Goal: Information Seeking & Learning: Learn about a topic

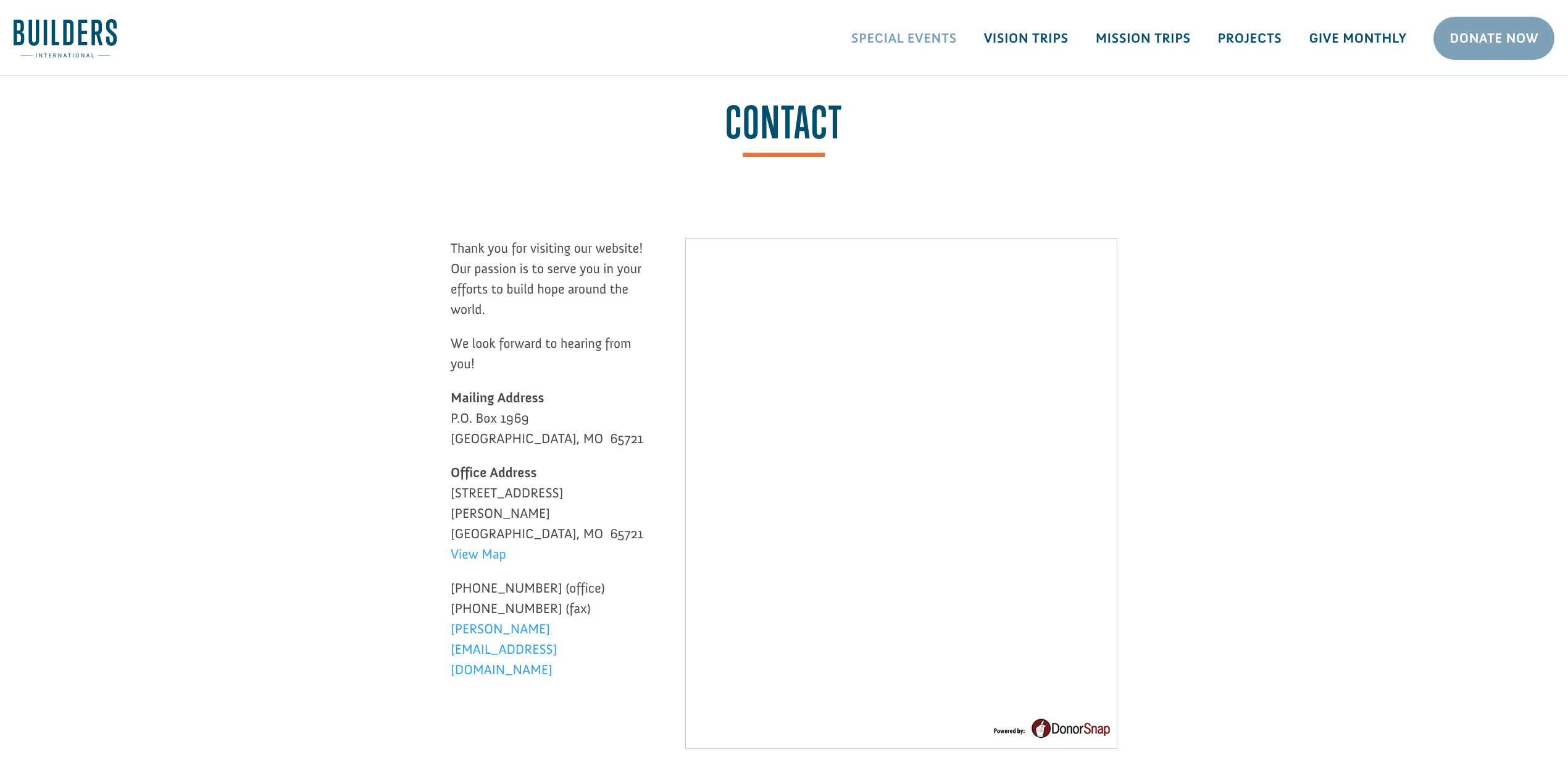
click at [918, 33] on link "Special Events" at bounding box center [904, 38] width 132 height 35
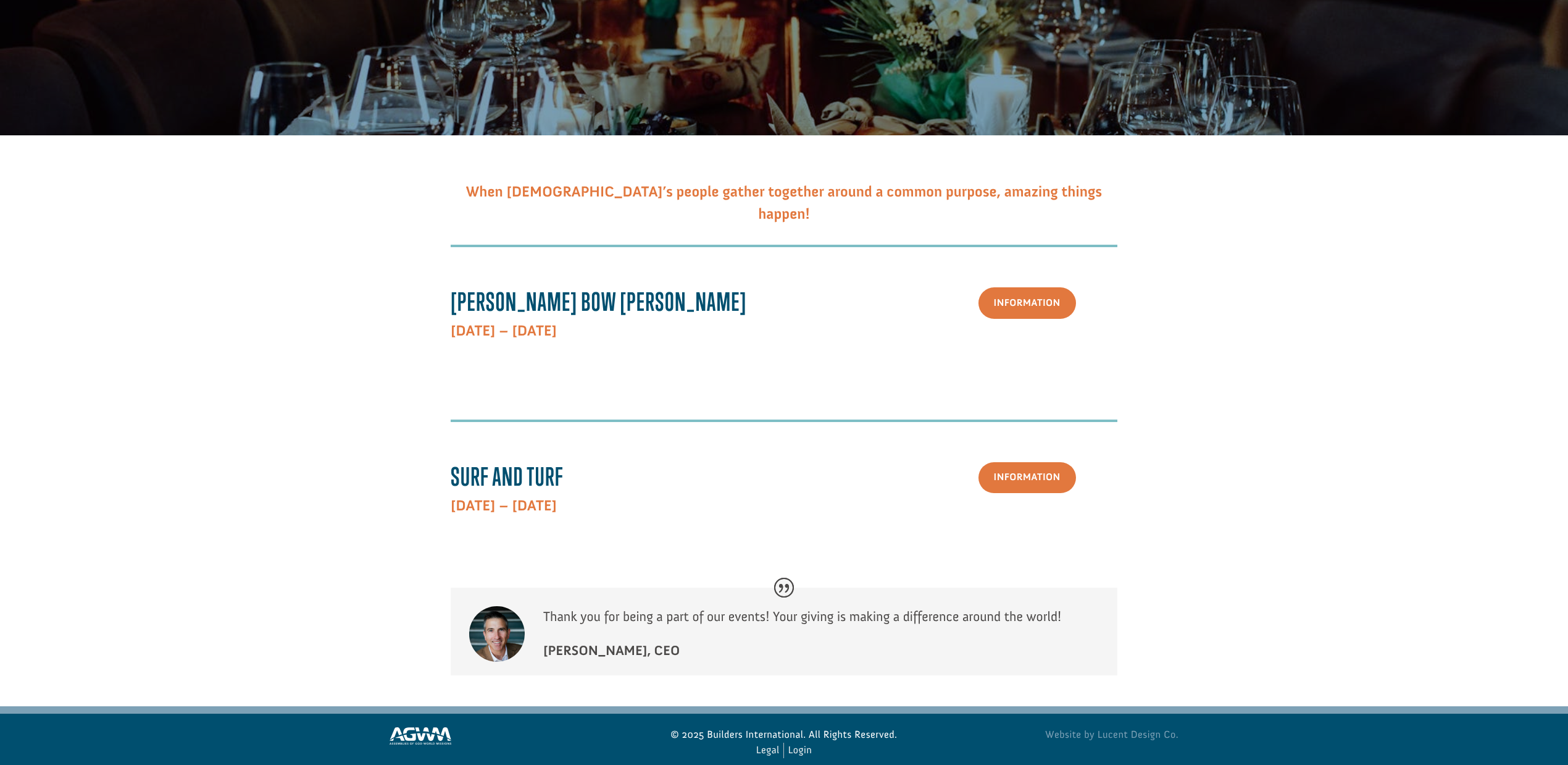
scroll to position [266, 0]
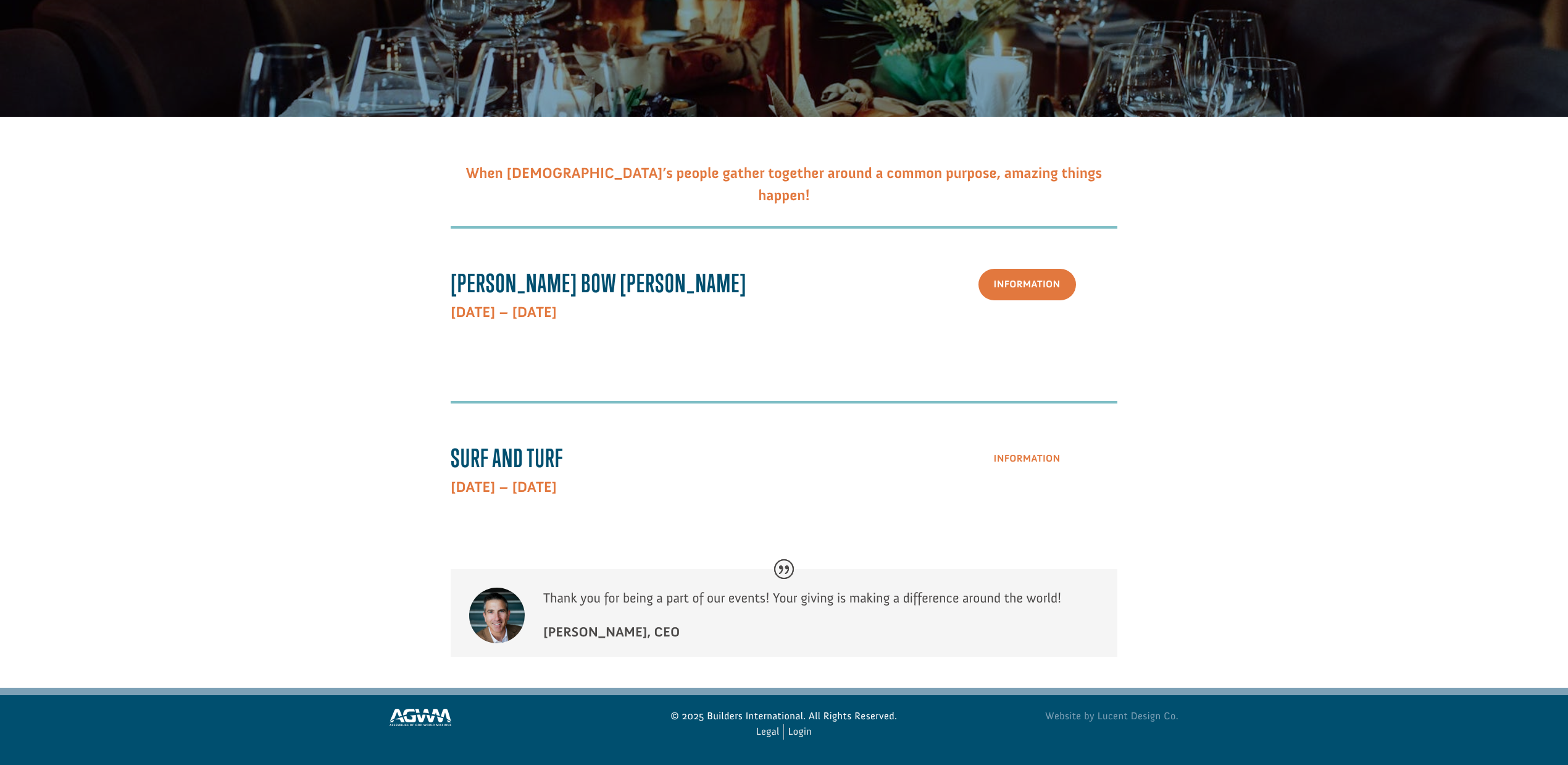
click at [1047, 467] on link "Information" at bounding box center [1027, 460] width 98 height 31
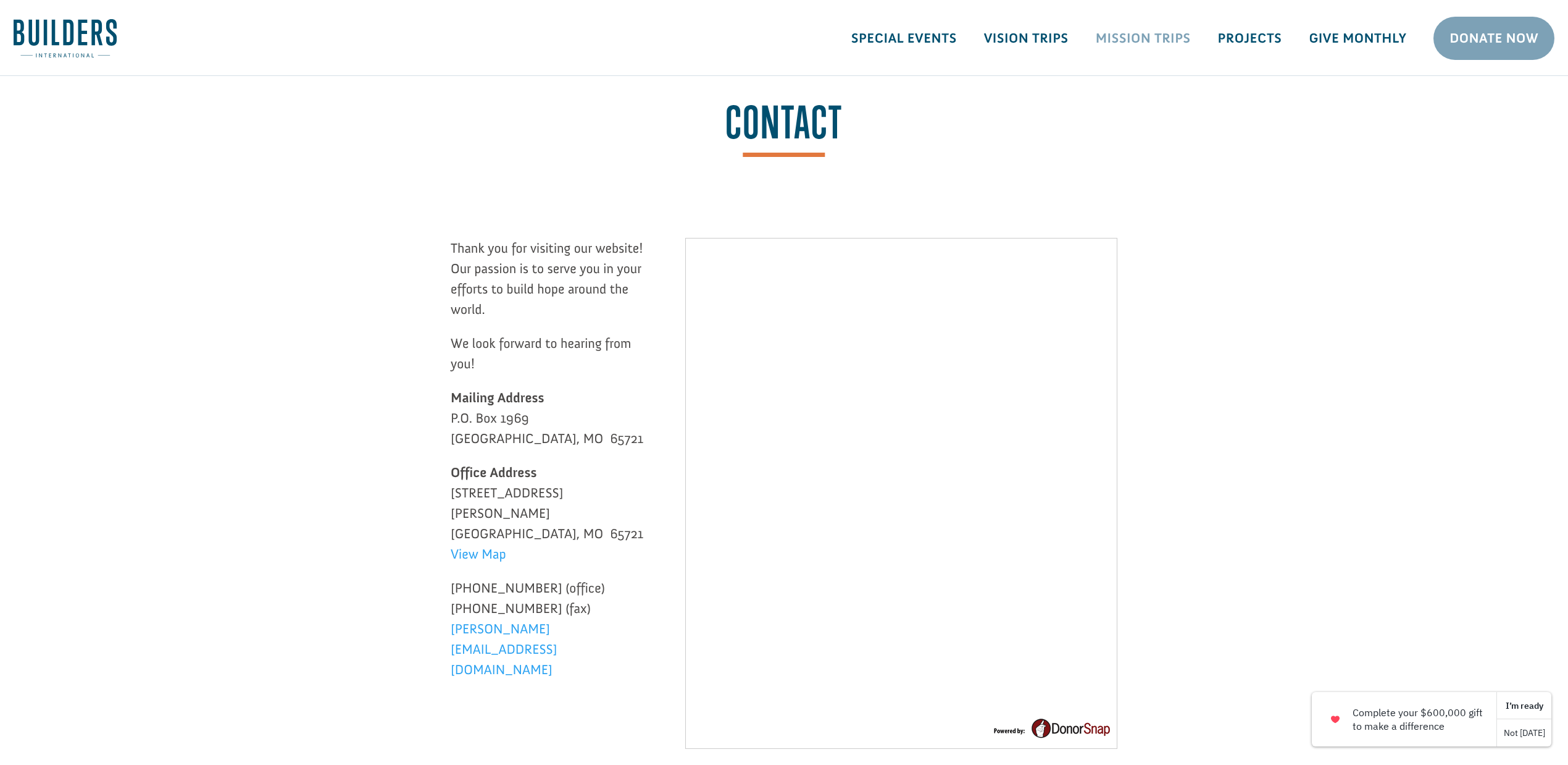
click at [1164, 33] on link "Mission Trips" at bounding box center [1142, 38] width 122 height 35
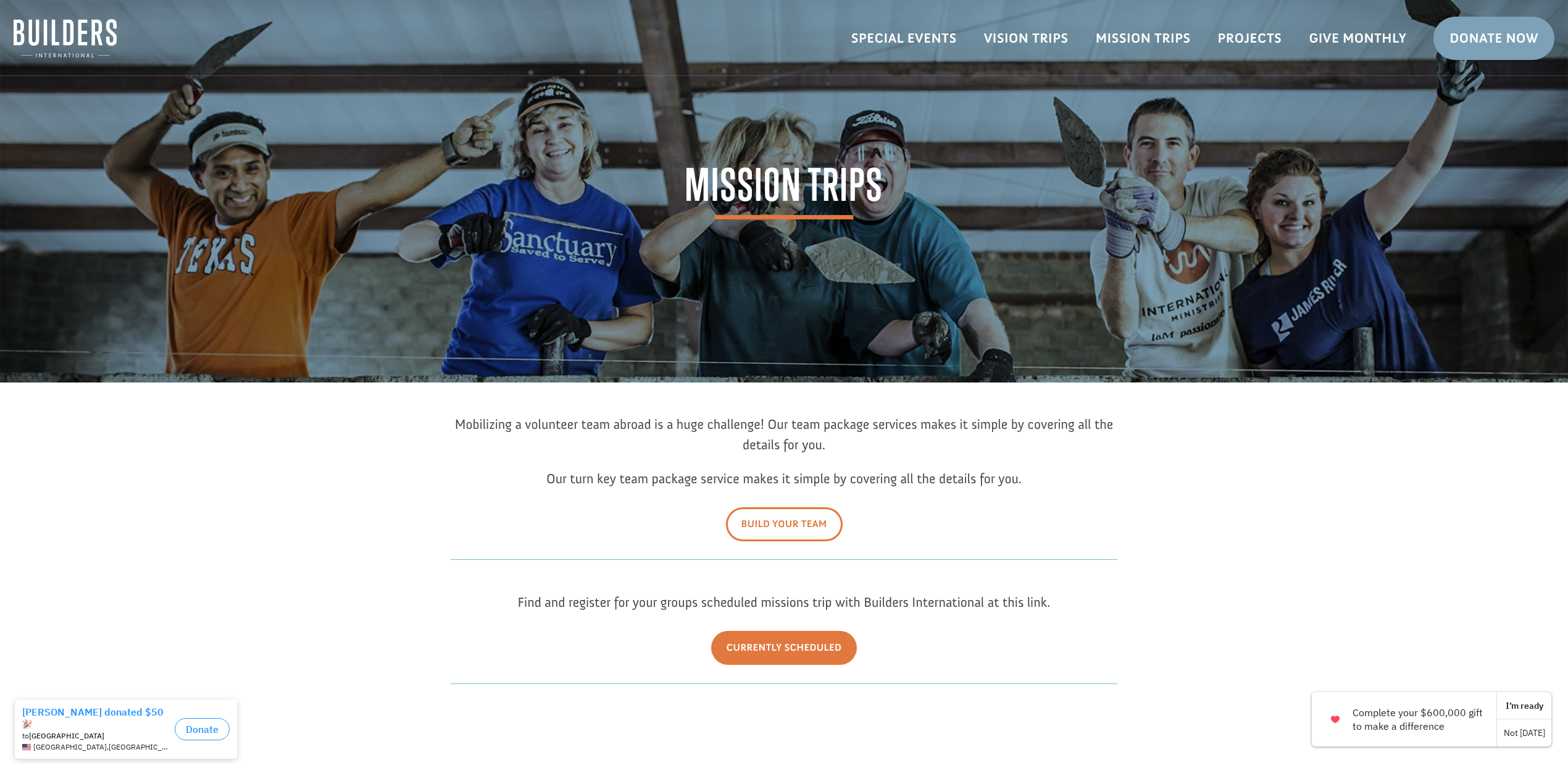
click at [809, 513] on link "Build Your Team" at bounding box center [784, 524] width 117 height 34
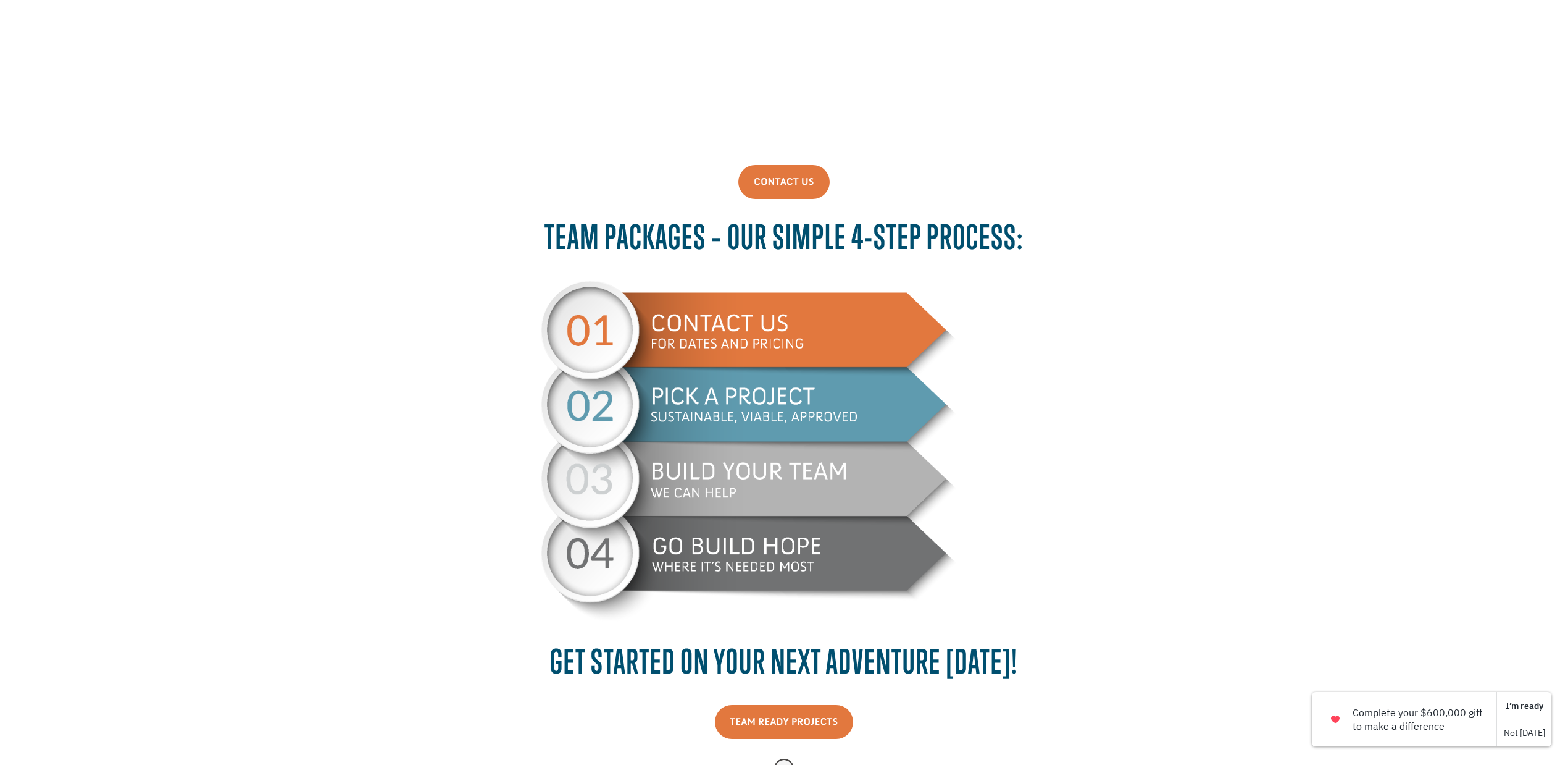
scroll to position [82, 0]
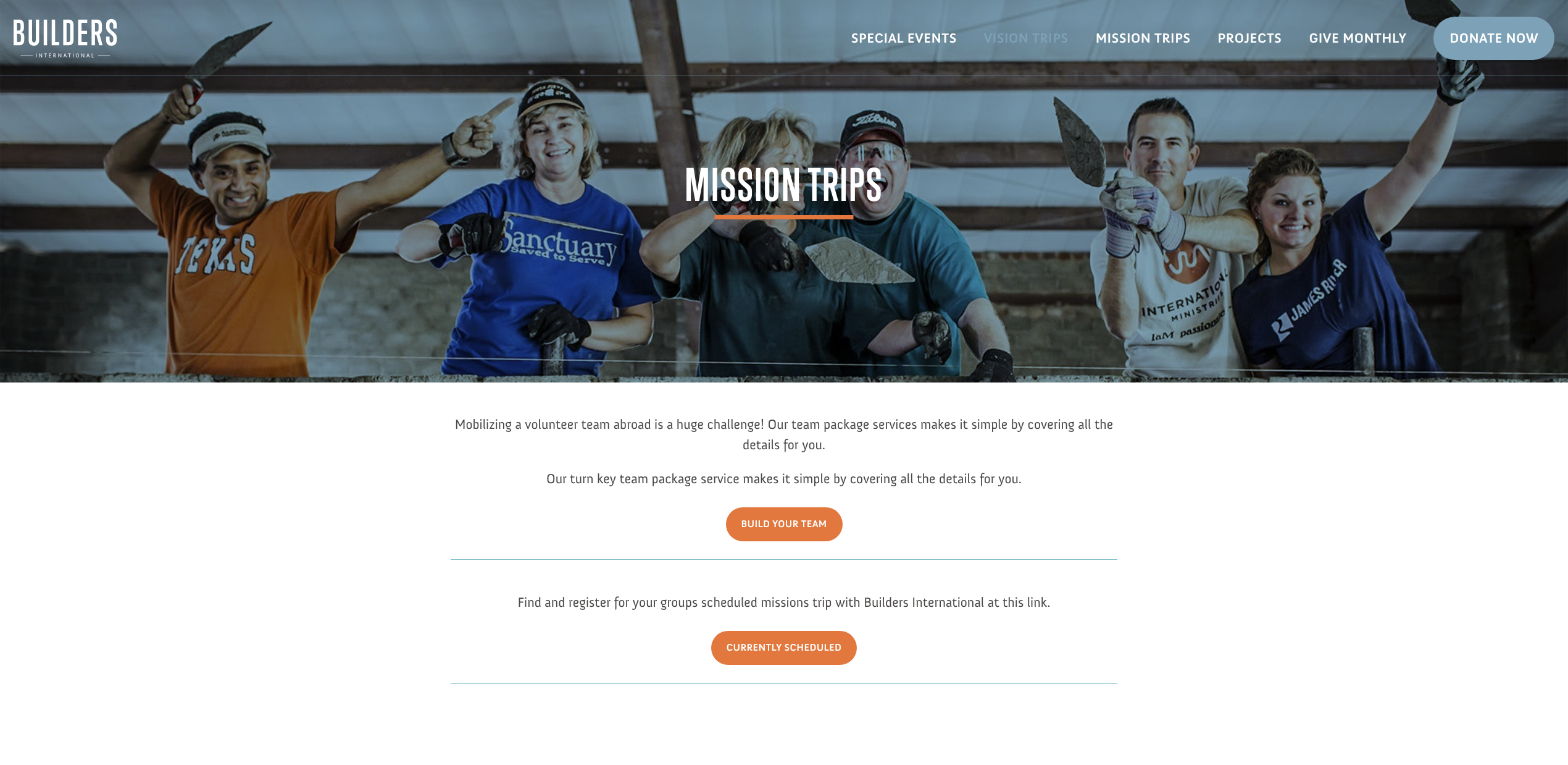
click at [1030, 29] on link "Vision Trips" at bounding box center [1026, 38] width 112 height 35
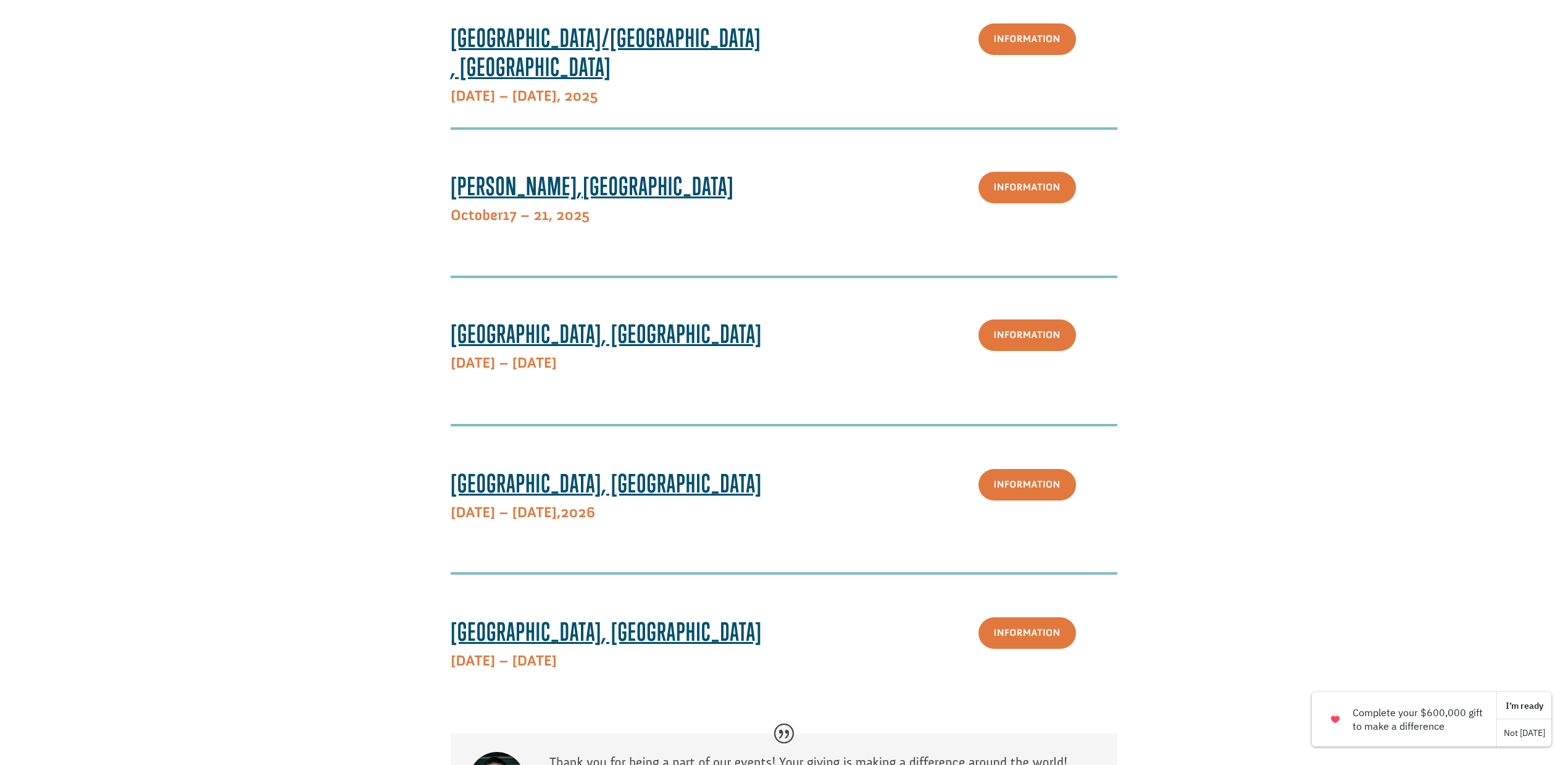
scroll to position [547, 0]
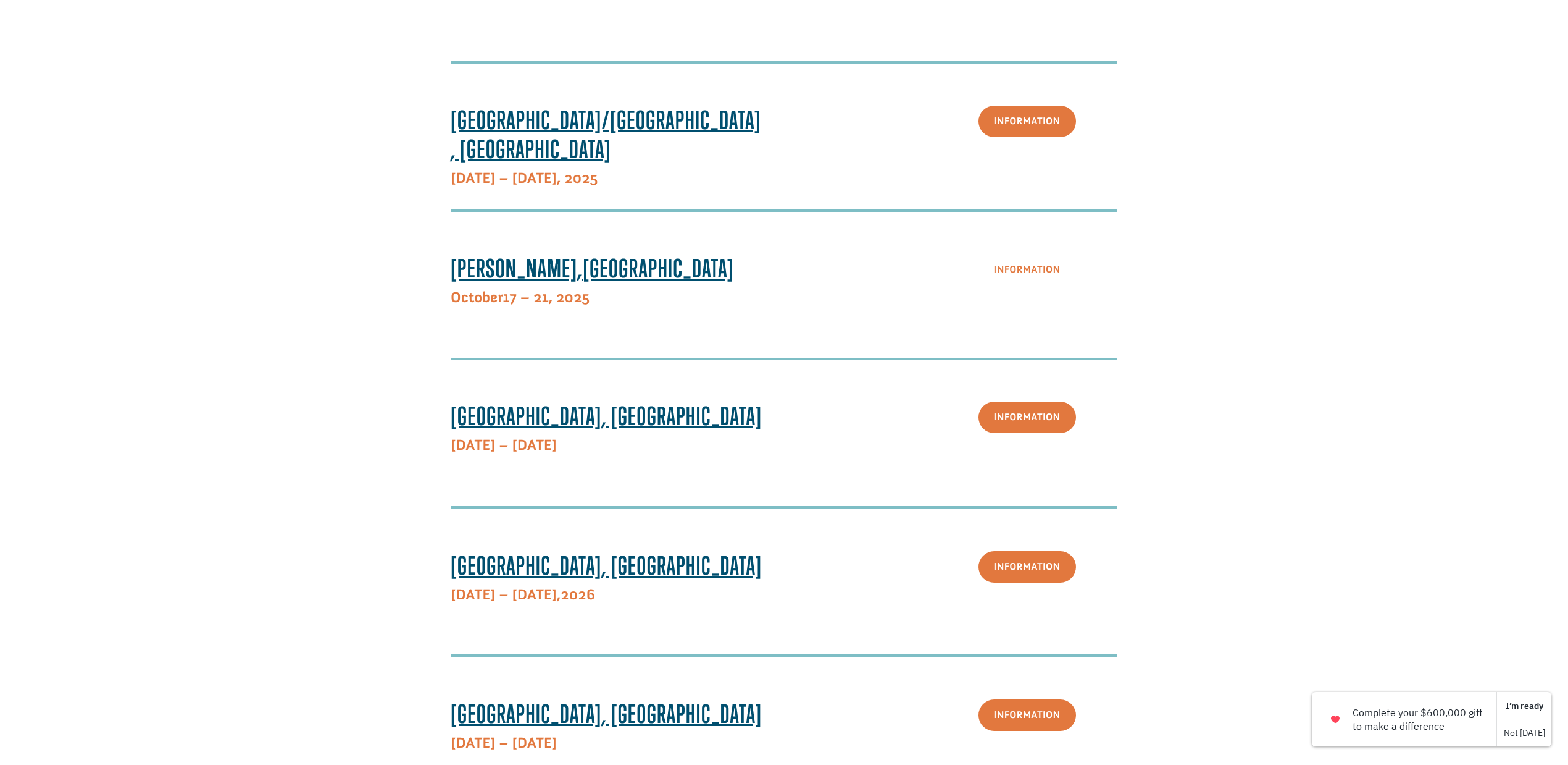
click at [1033, 273] on link "Information" at bounding box center [1027, 269] width 98 height 31
